Goal: Task Accomplishment & Management: Use online tool/utility

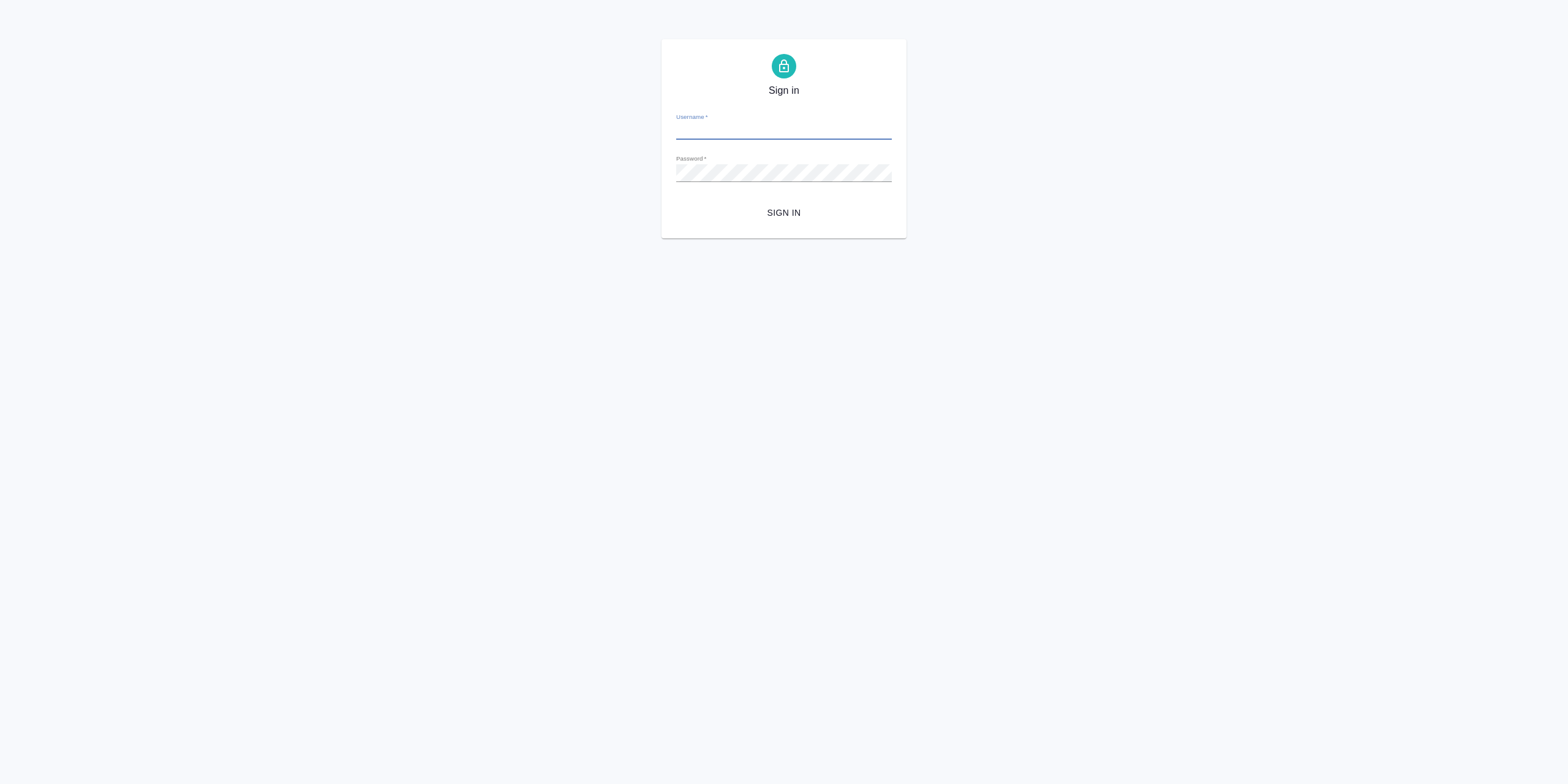
type input "y.agarkova@awatera.com"
click at [778, 209] on span "Sign in" at bounding box center [784, 213] width 196 height 15
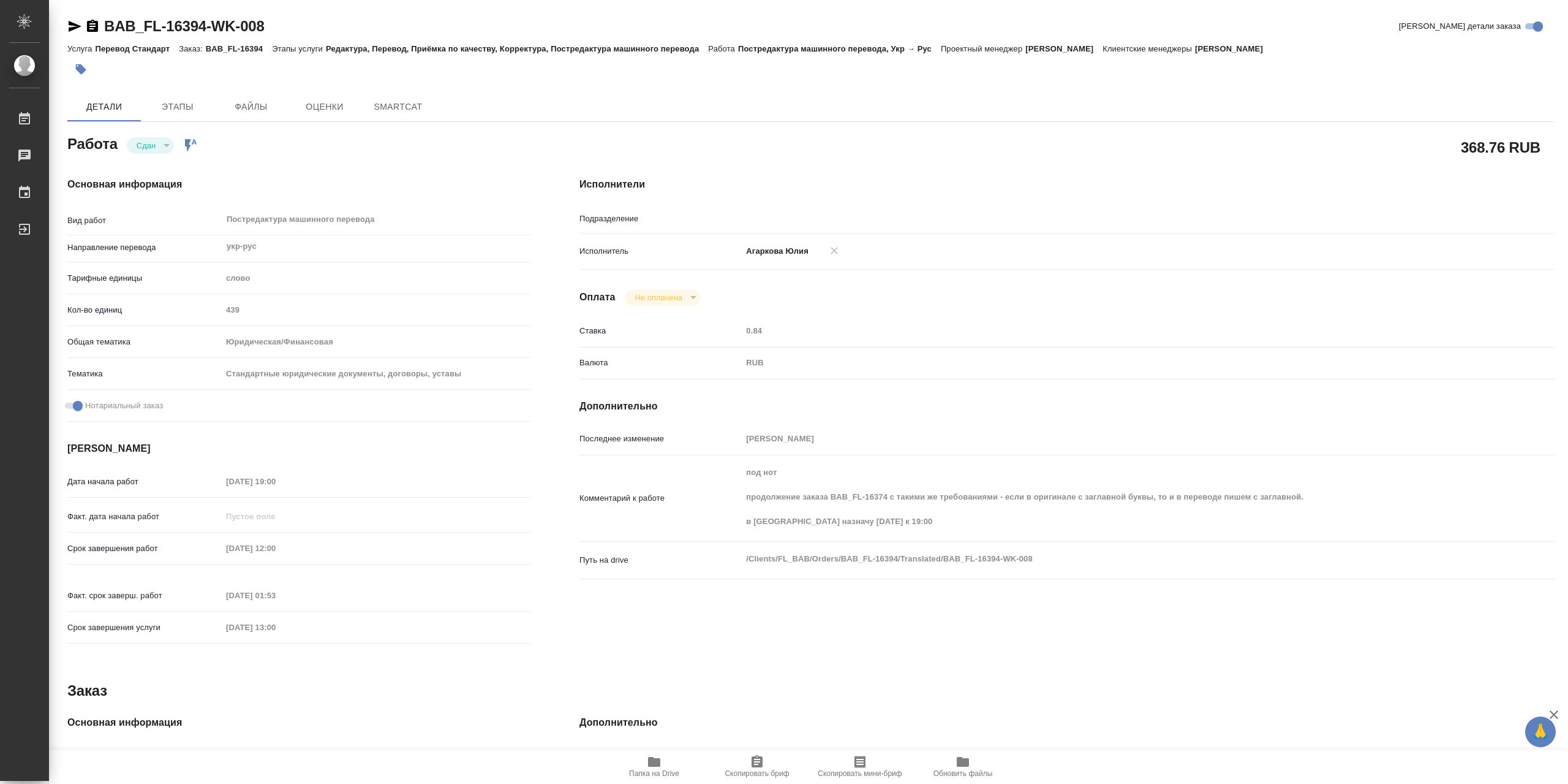
type textarea "x"
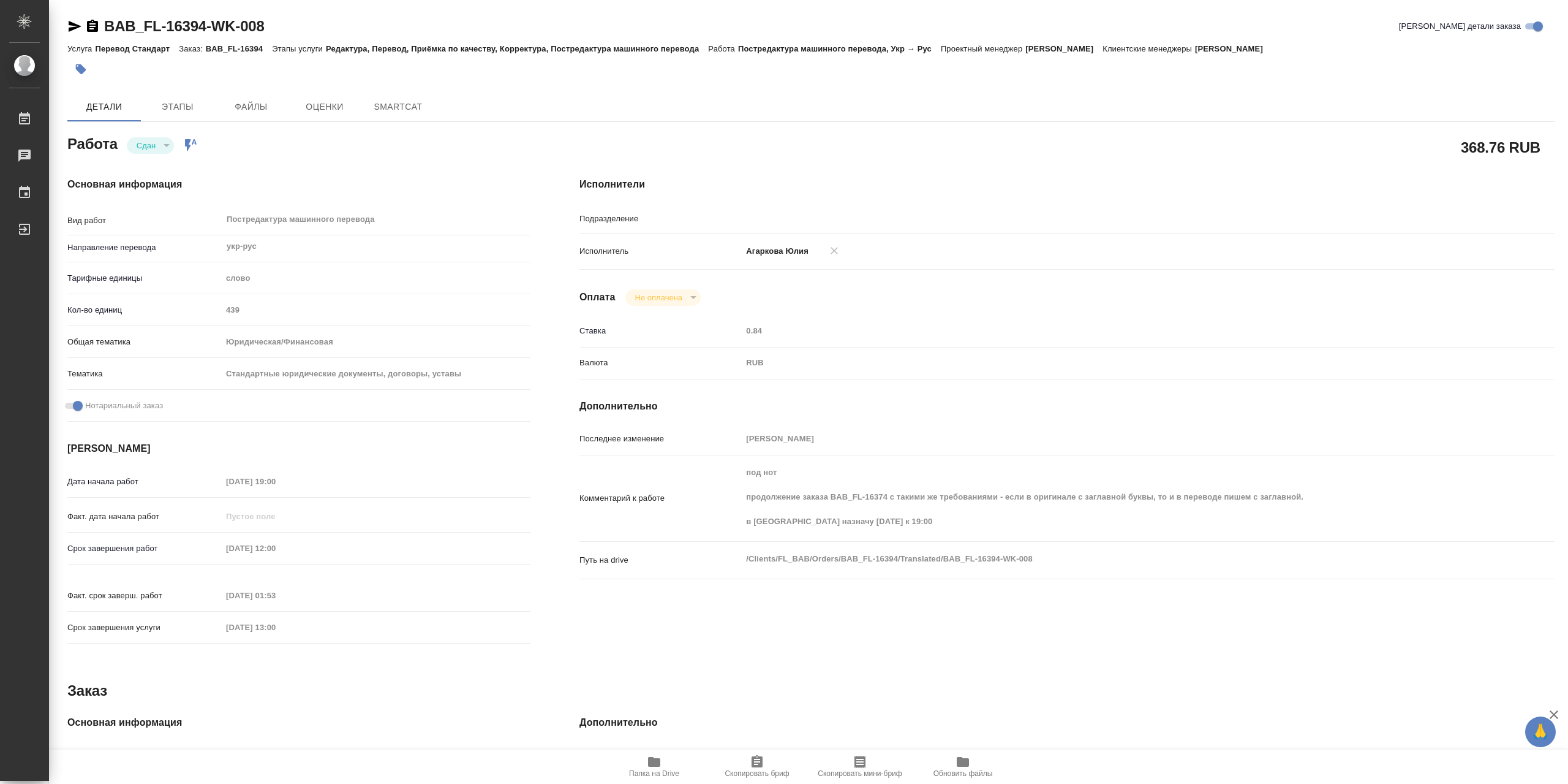
type textarea "x"
type input "LegalLinguists"
type textarea "x"
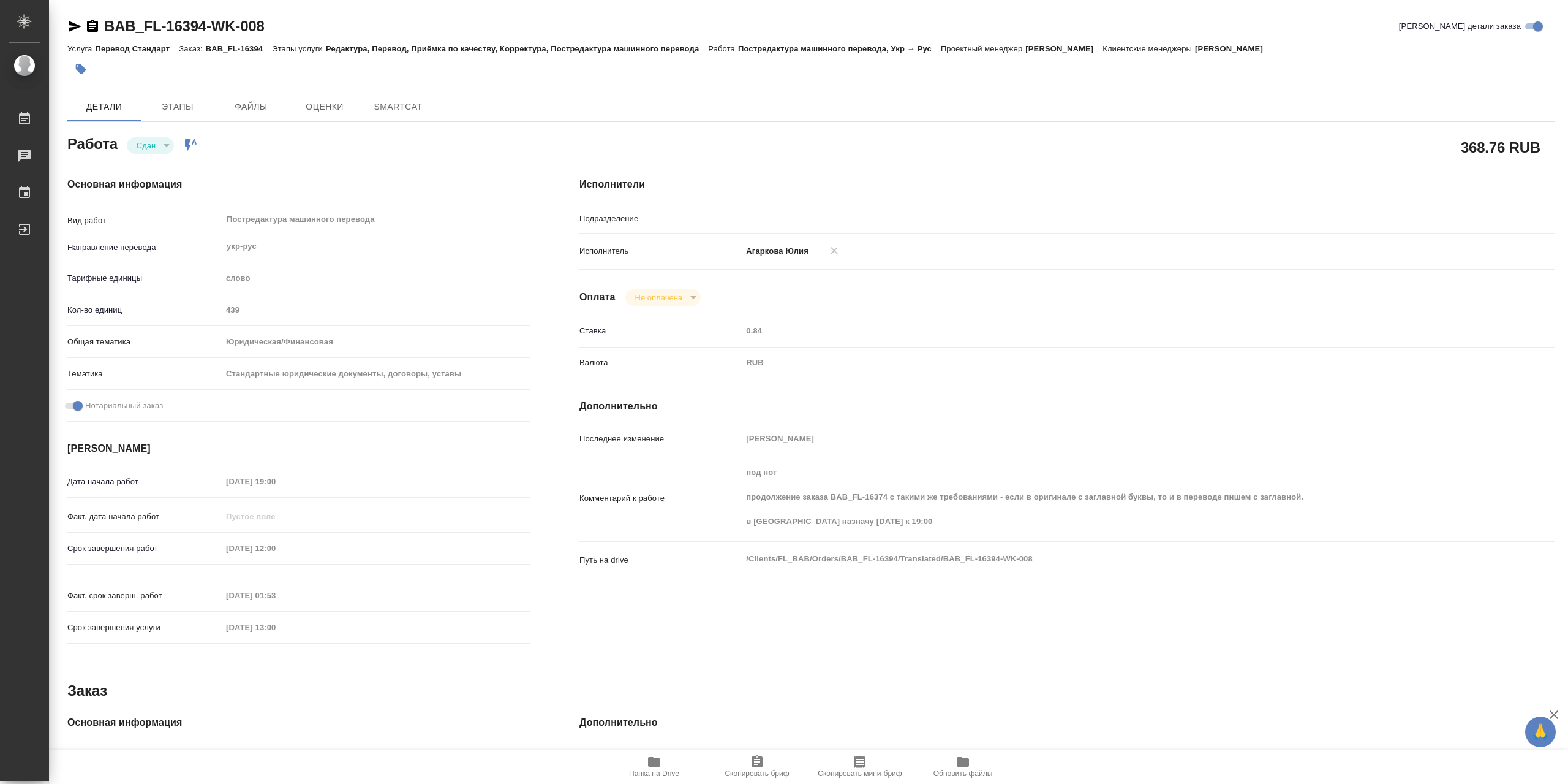
type textarea "x"
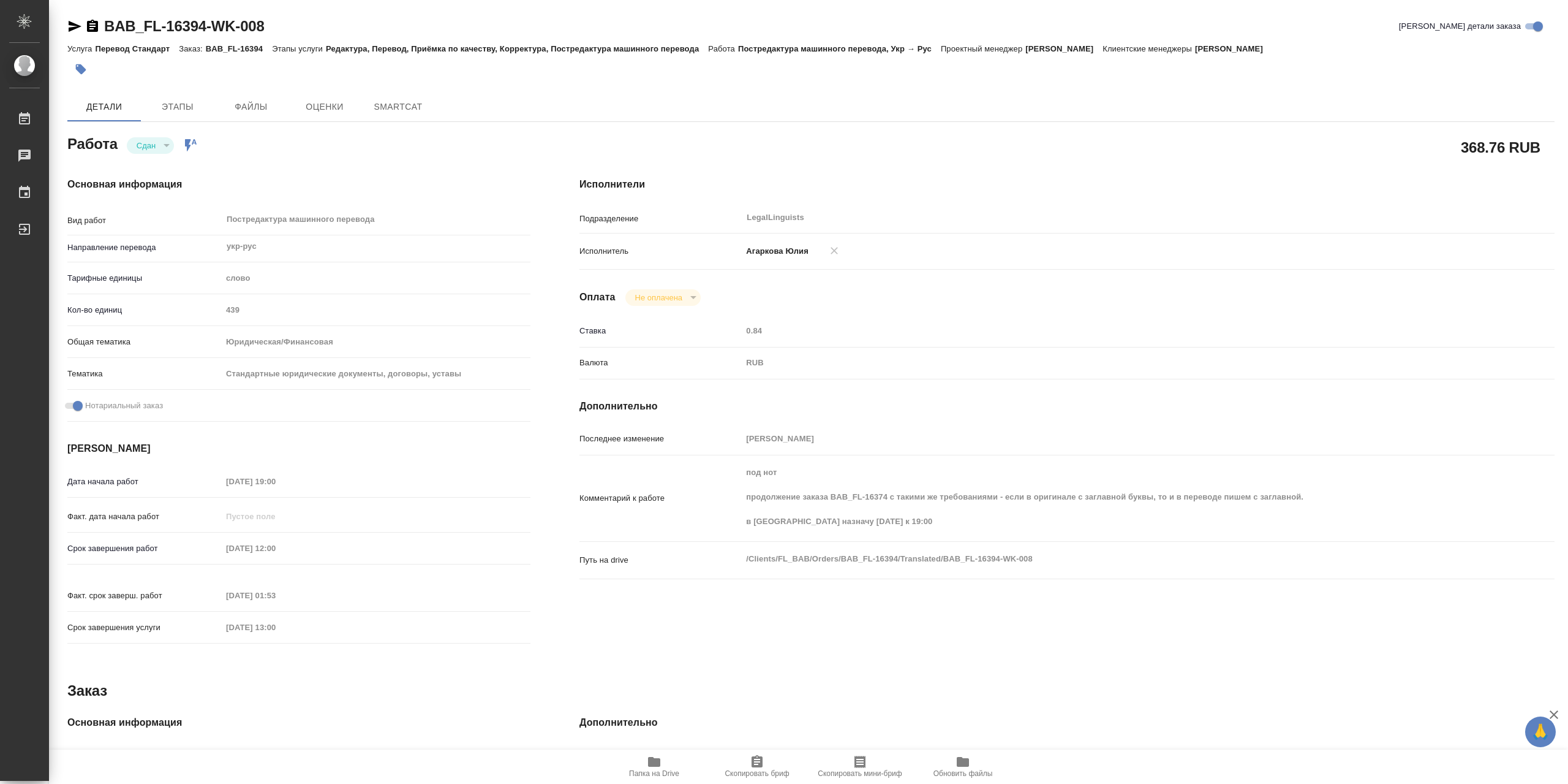
type textarea "x"
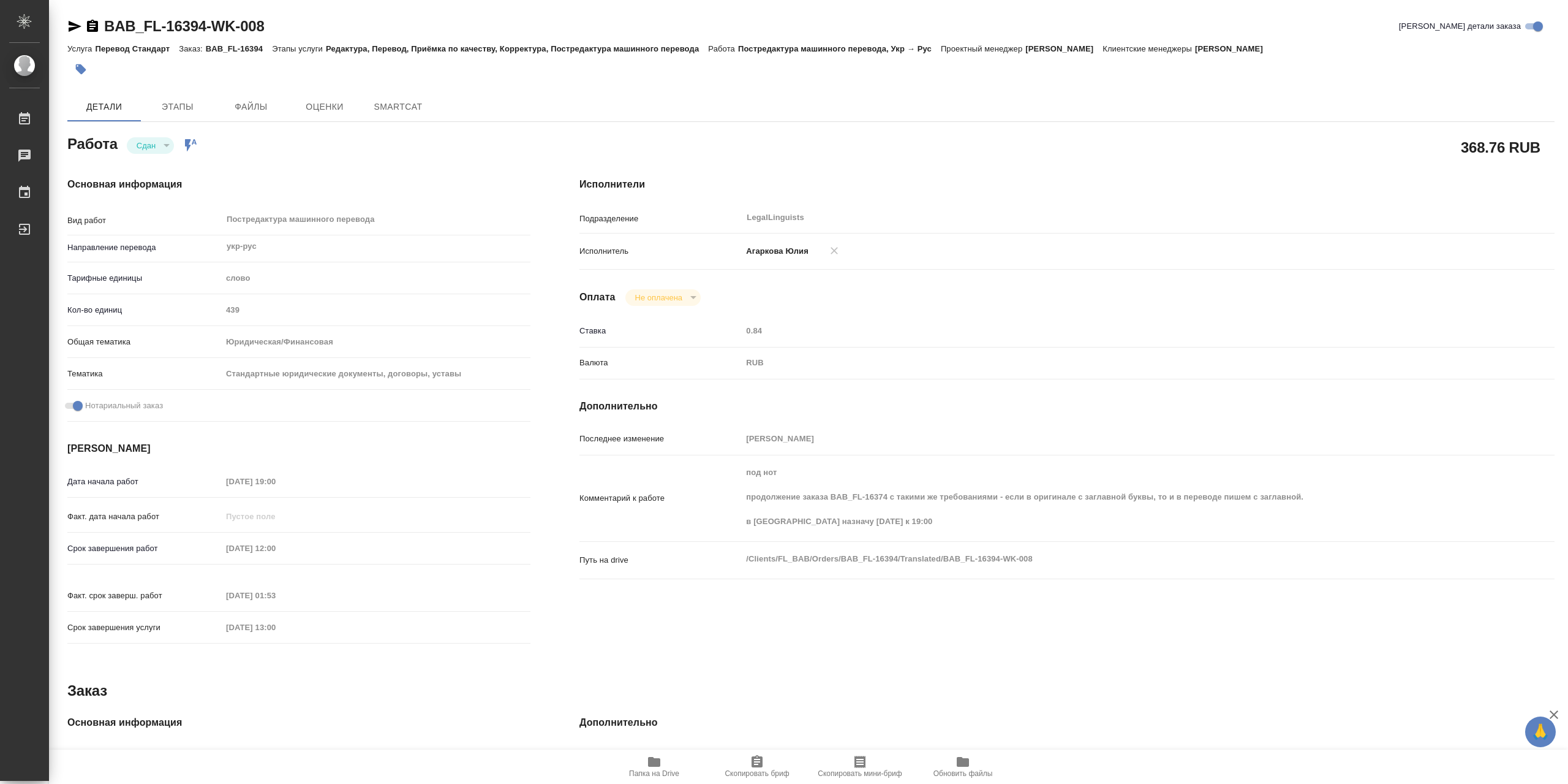
type textarea "x"
click at [93, 30] on icon "button" at bounding box center [93, 25] width 11 height 12
type textarea "x"
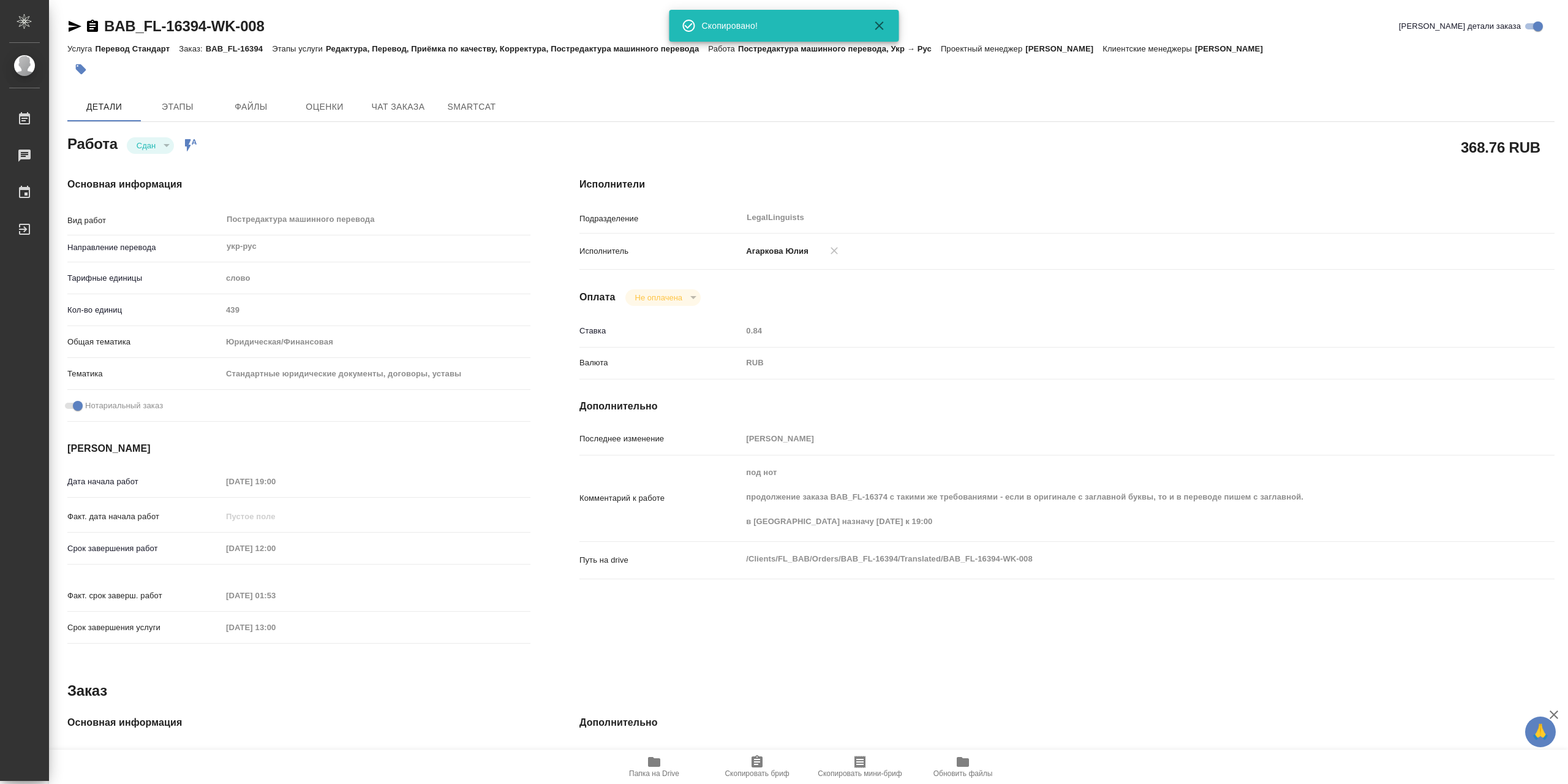
type textarea "x"
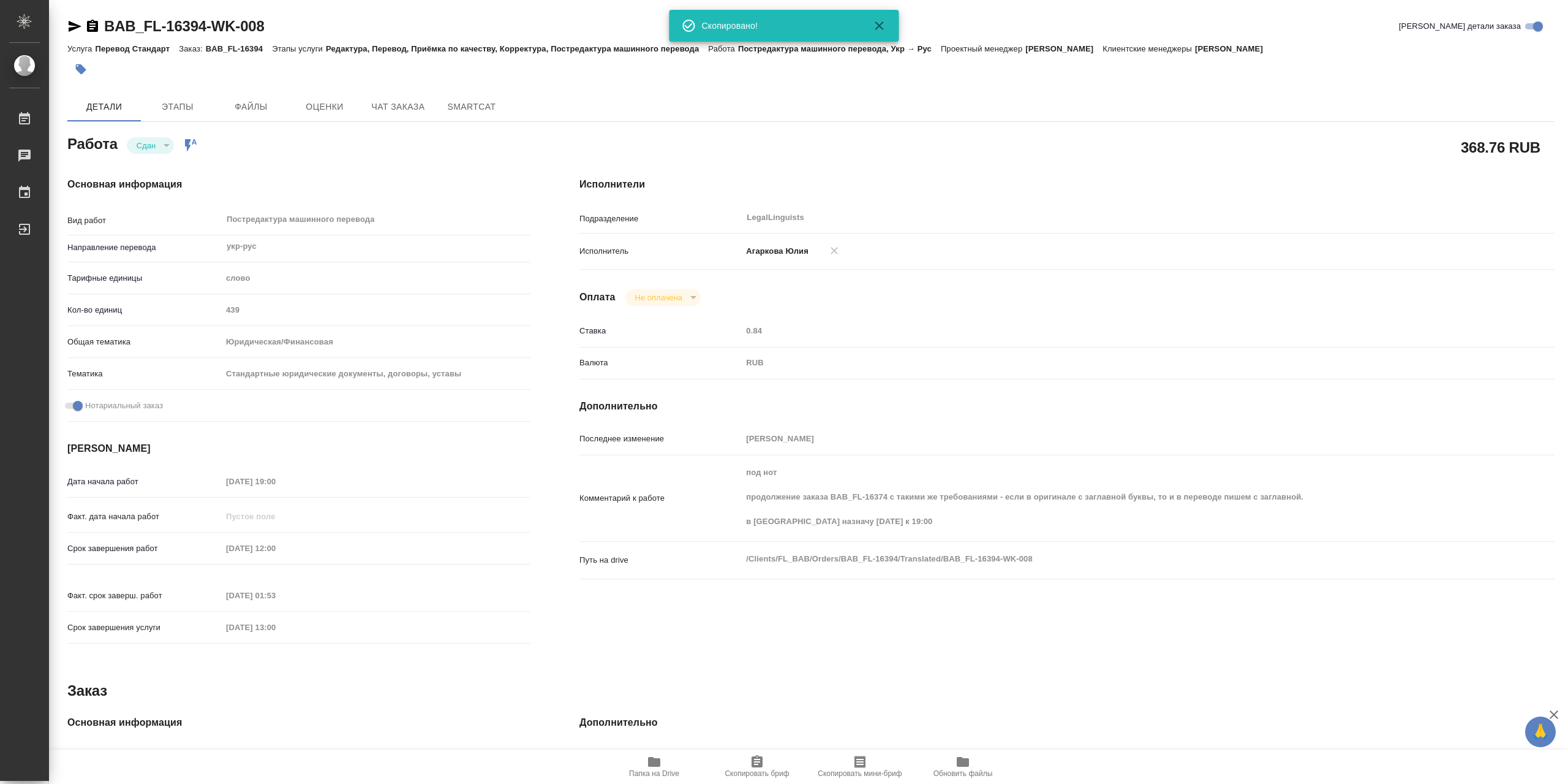
type textarea "x"
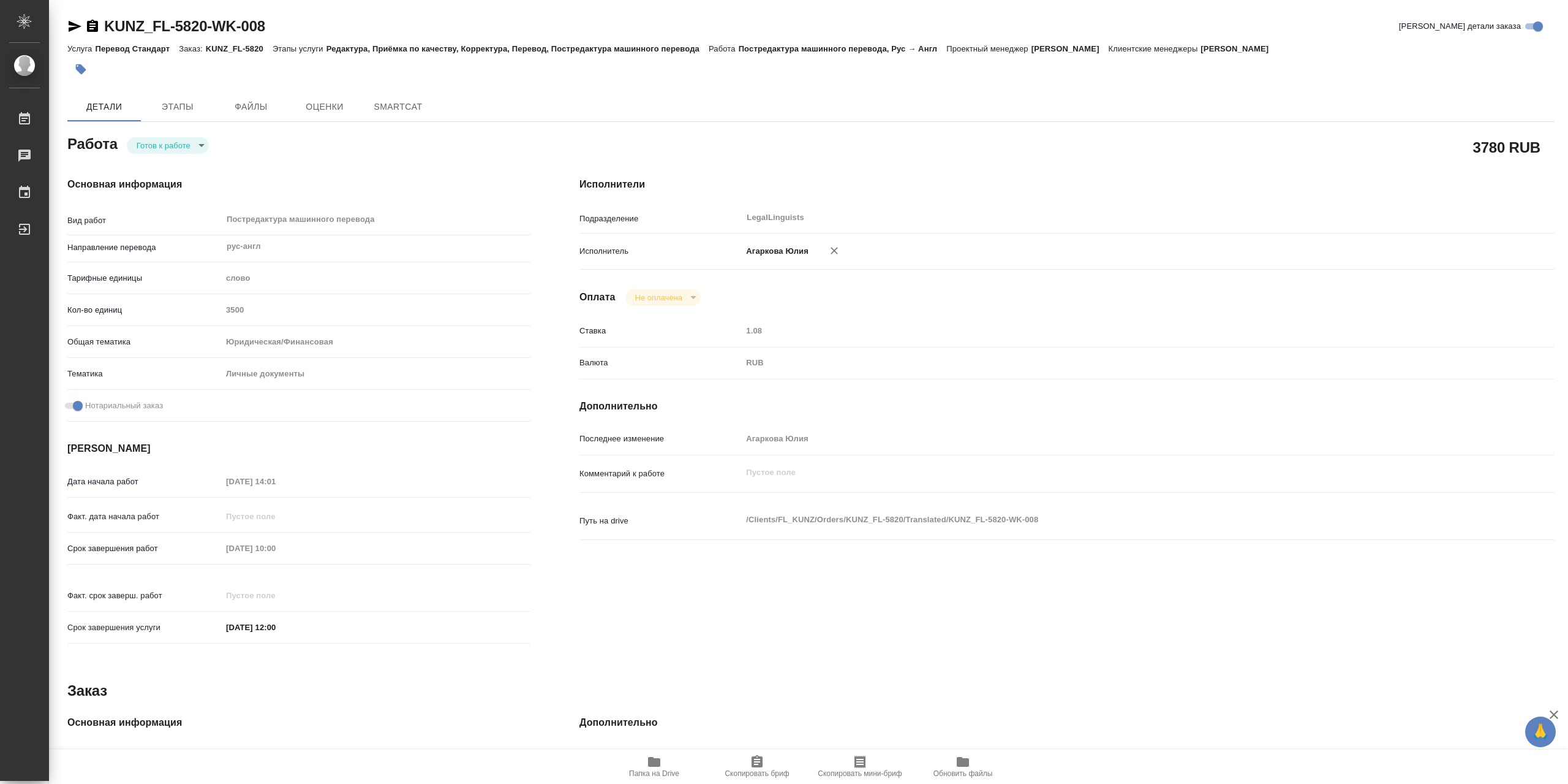
type textarea "x"
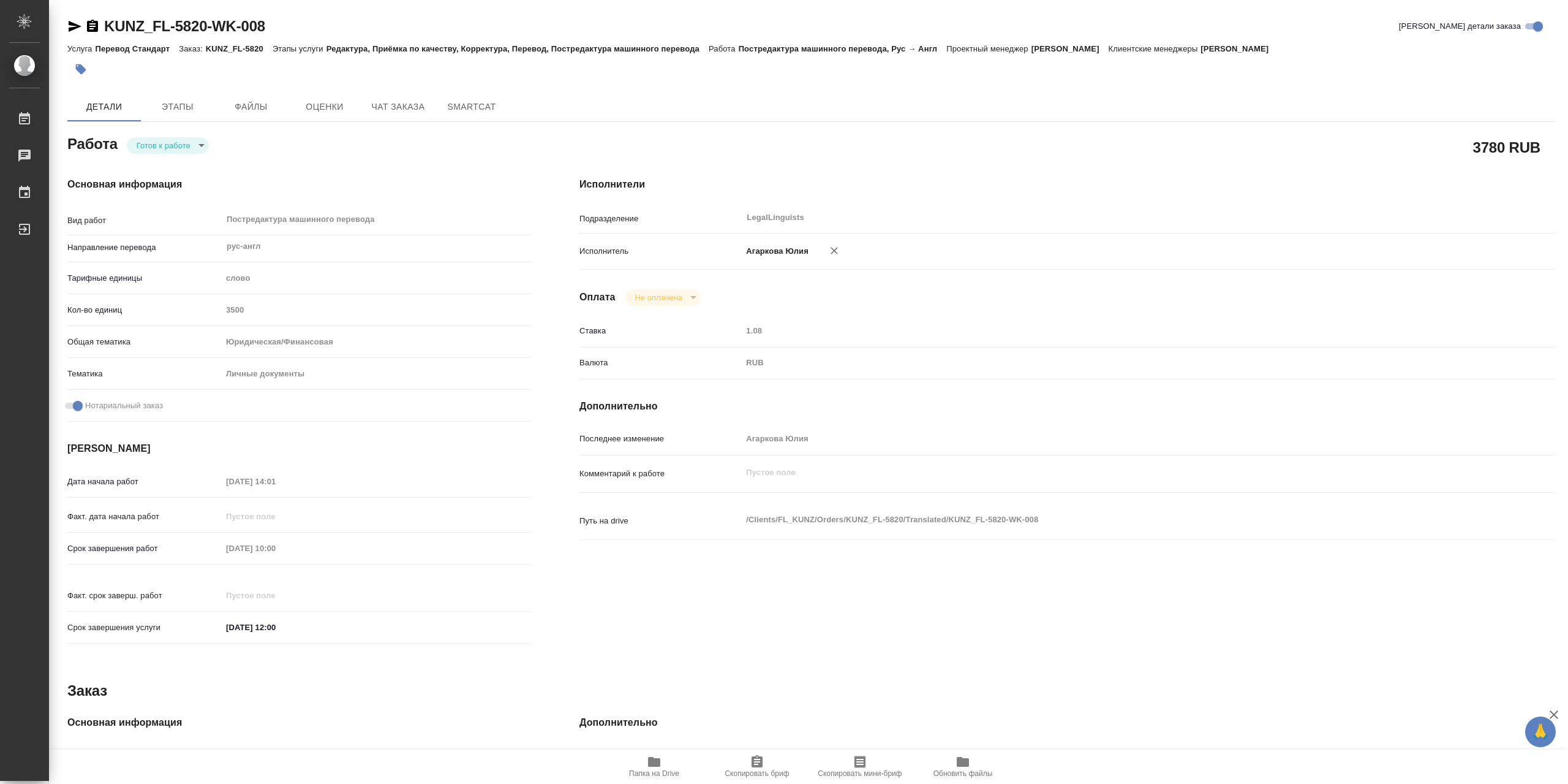
type textarea "x"
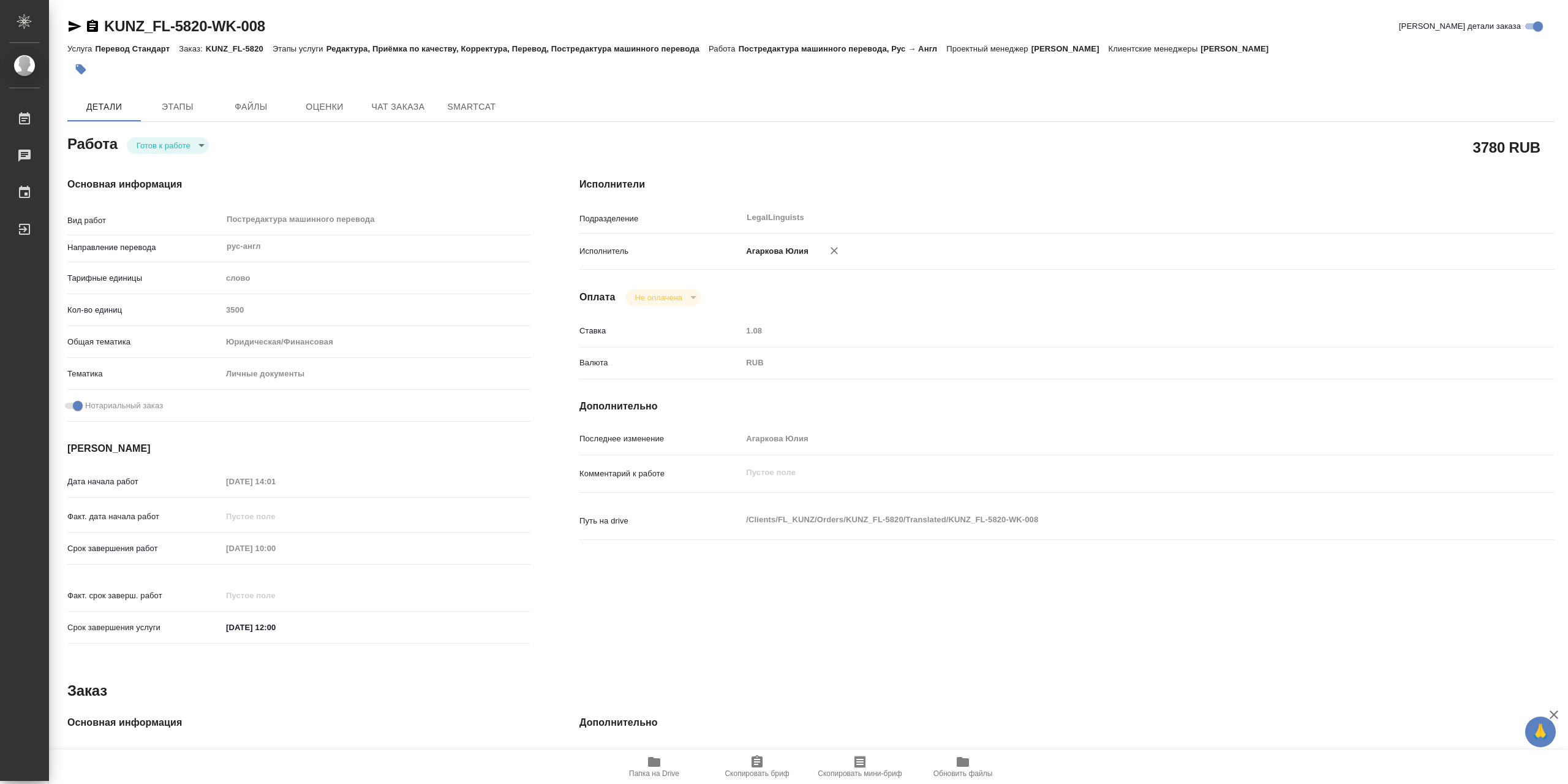
type textarea "x"
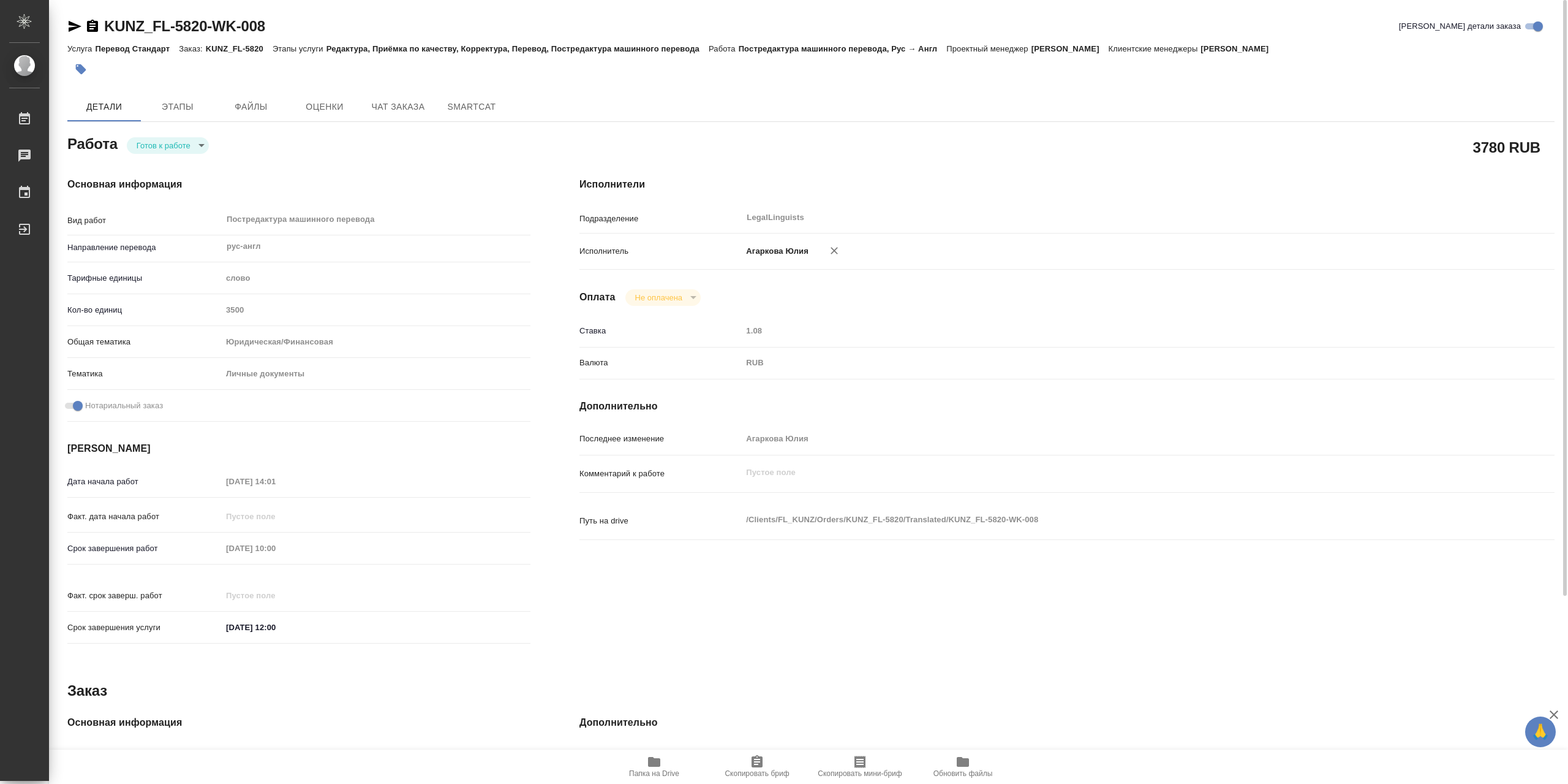
click at [660, 761] on icon "button" at bounding box center [654, 761] width 12 height 10
